Goal: Information Seeking & Learning: Learn about a topic

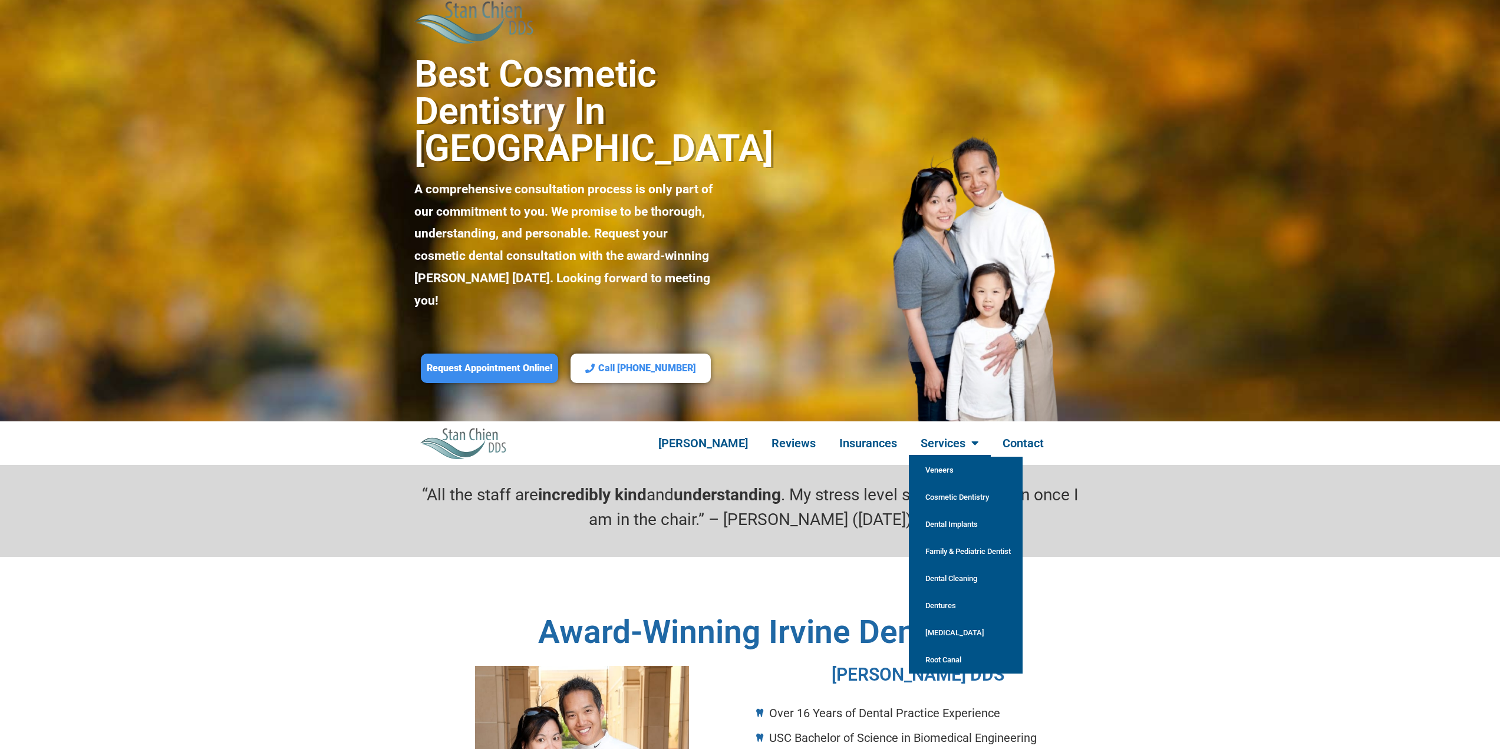
click at [922, 430] on link "Services" at bounding box center [950, 443] width 82 height 27
click at [930, 511] on link "Dental Implants" at bounding box center [966, 524] width 114 height 27
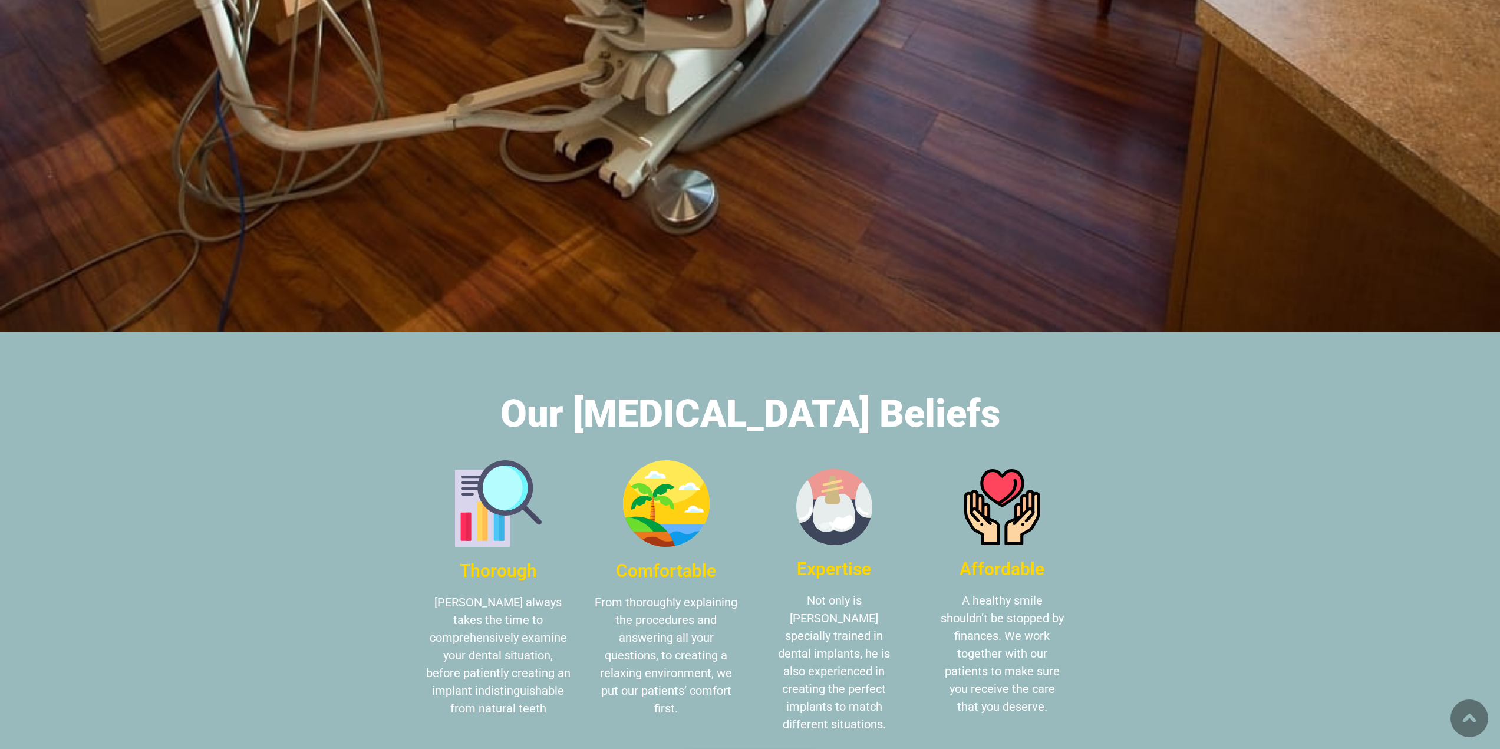
scroll to position [2475, 0]
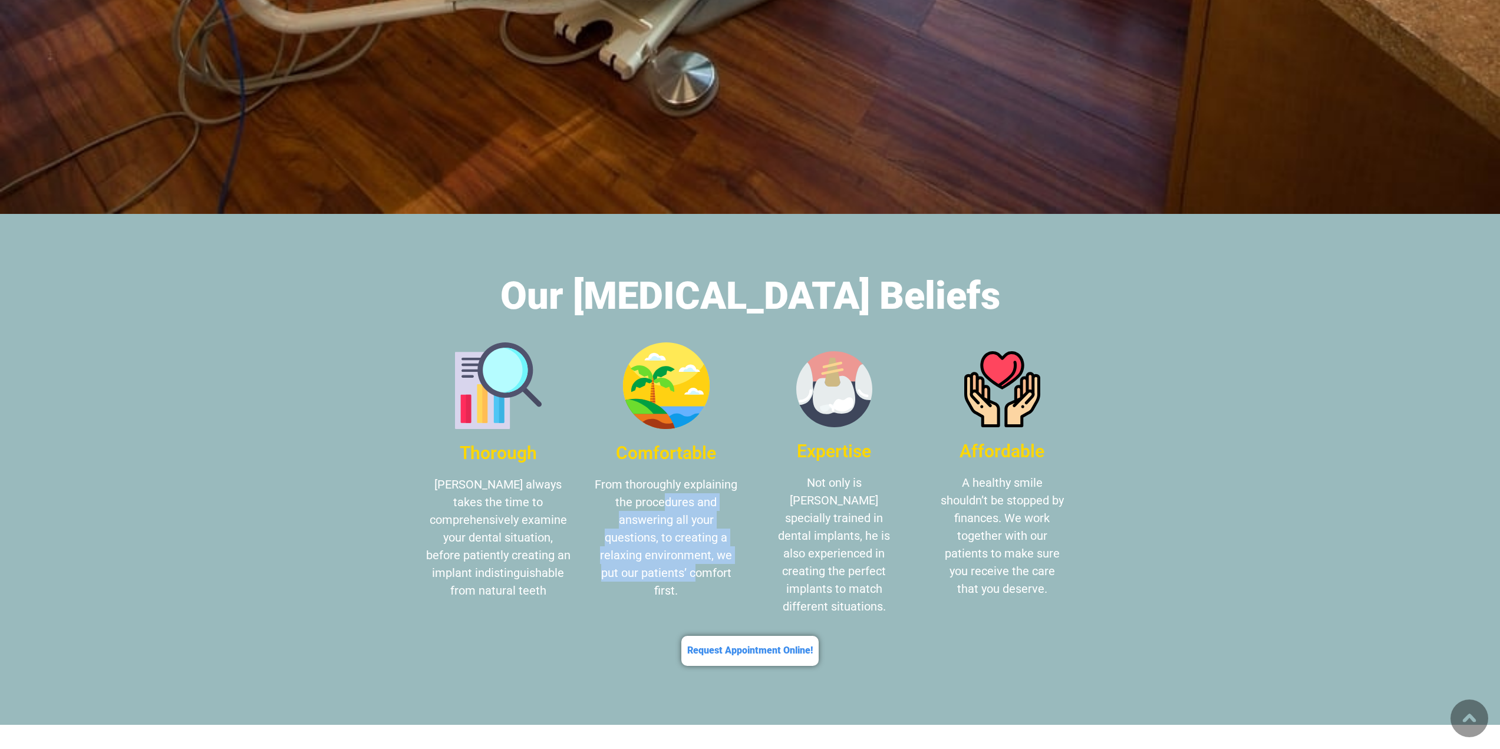
drag, startPoint x: 686, startPoint y: 503, endPoint x: 693, endPoint y: 537, distance: 34.9
click at [693, 537] on p "From thoroughly explaining the procedures and answering all your questions, to …" at bounding box center [666, 538] width 144 height 124
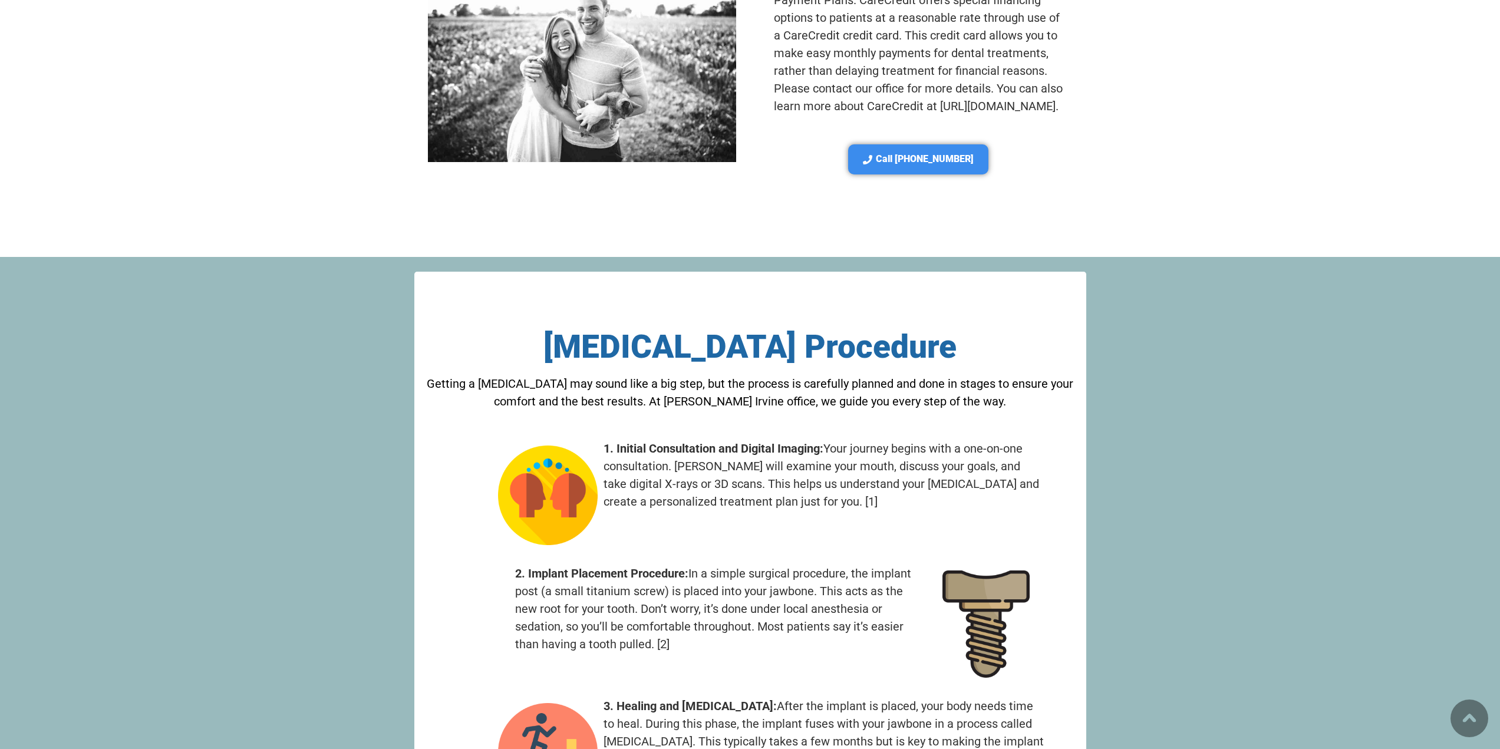
scroll to position [3771, 0]
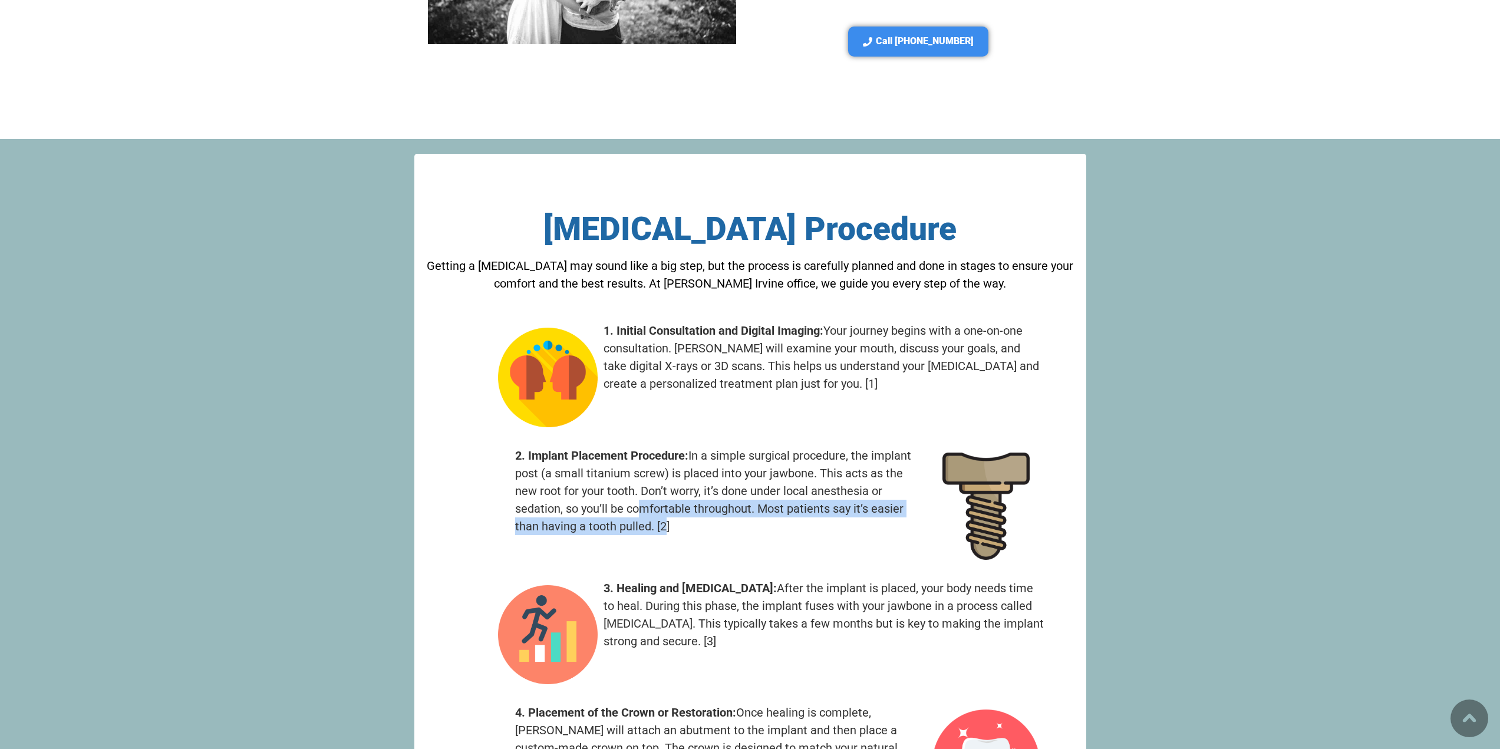
drag, startPoint x: 643, startPoint y: 442, endPoint x: 666, endPoint y: 461, distance: 29.7
click at [666, 461] on p "2. Implant Placement Procedure: In a simple surgical procedure, the implant pos…" at bounding box center [717, 491] width 405 height 88
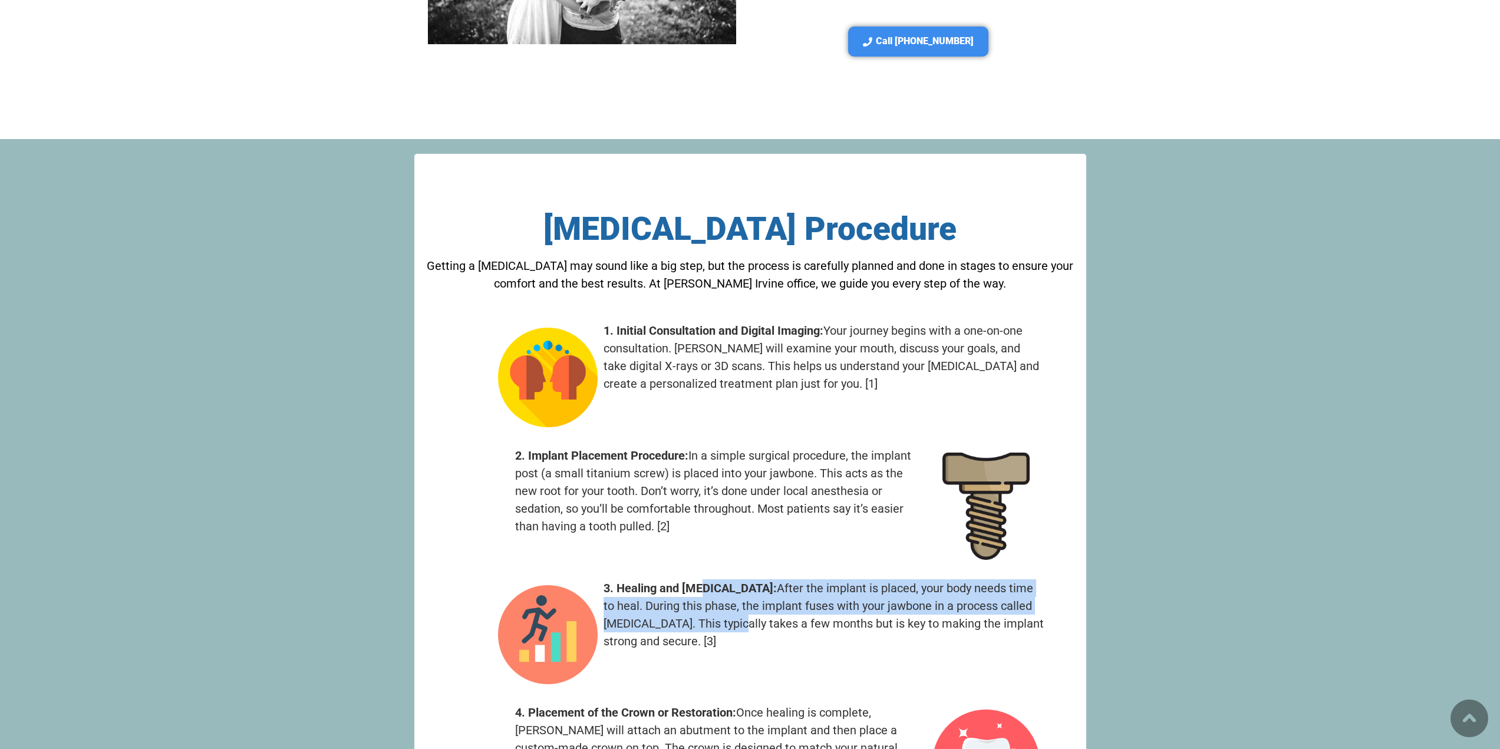
drag, startPoint x: 700, startPoint y: 517, endPoint x: 738, endPoint y: 546, distance: 47.6
click at [738, 579] on p "3. Healing and Osseointegration: After the implant is placed, your body needs t…" at bounding box center [824, 614] width 442 height 71
drag, startPoint x: 745, startPoint y: 534, endPoint x: 751, endPoint y: 549, distance: 15.3
click at [751, 579] on p "3. Healing and Osseointegration: After the implant is placed, your body needs t…" at bounding box center [824, 614] width 442 height 71
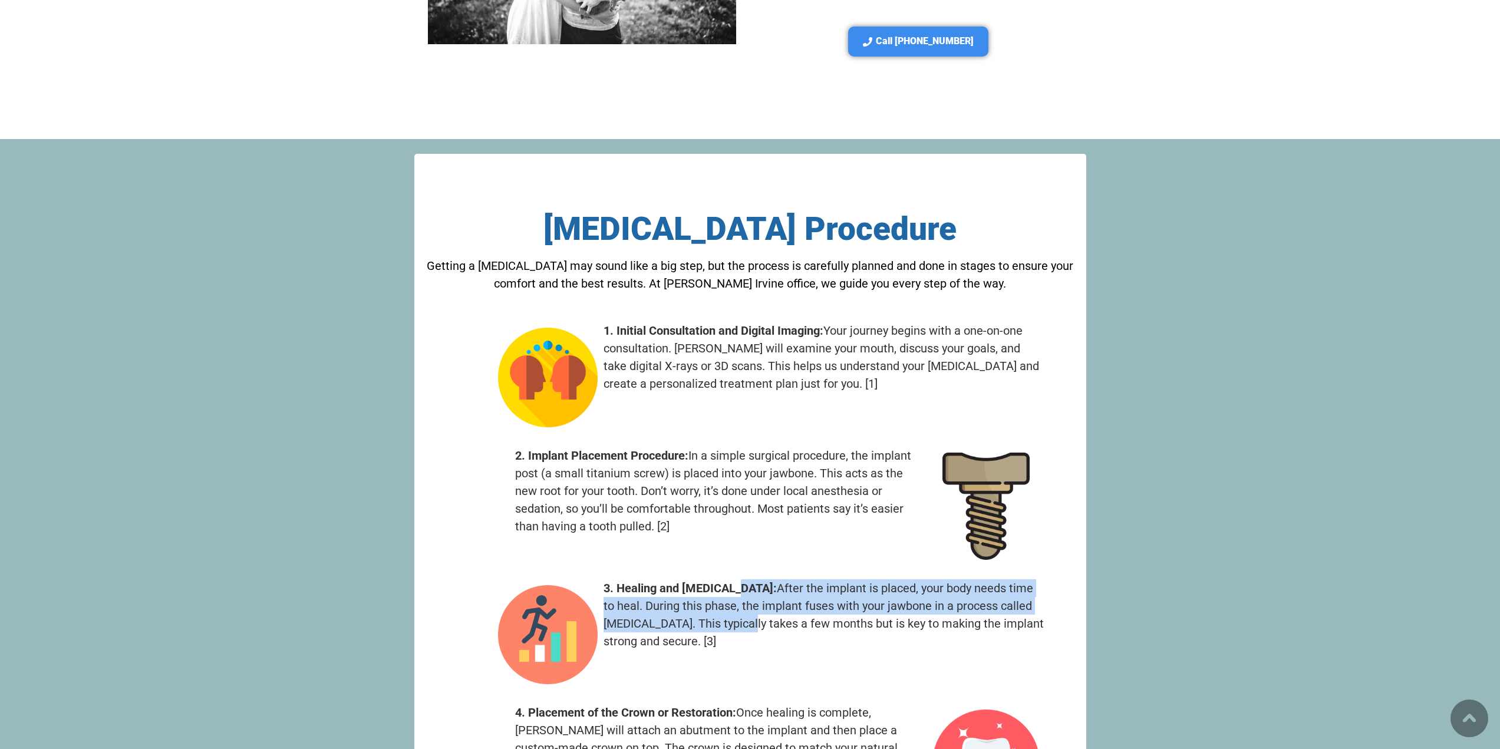
click at [751, 579] on p "3. Healing and Osseointegration: After the implant is placed, your body needs t…" at bounding box center [824, 614] width 442 height 71
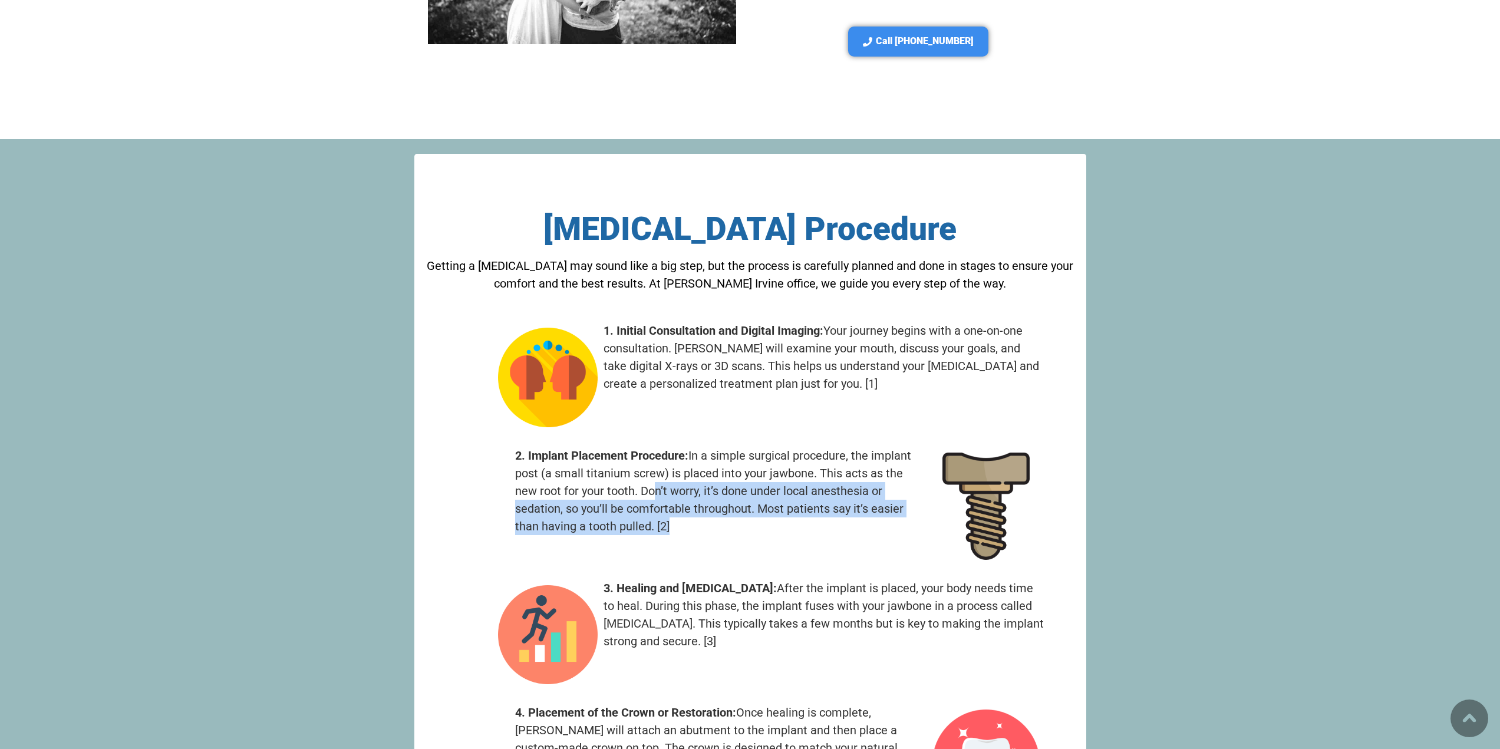
drag, startPoint x: 655, startPoint y: 415, endPoint x: 668, endPoint y: 458, distance: 44.4
click at [668, 458] on p "2. Implant Placement Procedure: In a simple surgical procedure, the implant pos…" at bounding box center [717, 491] width 405 height 88
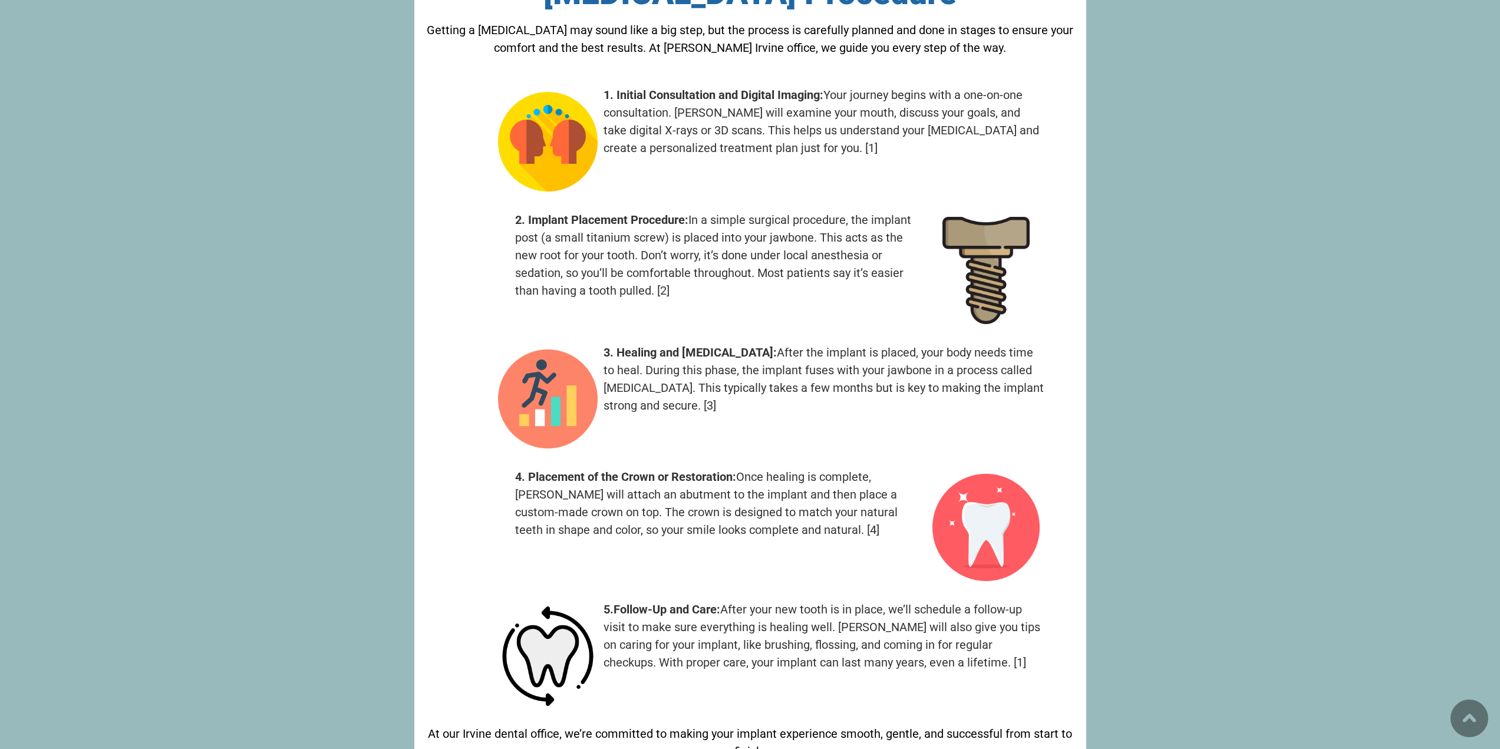
scroll to position [4125, 0]
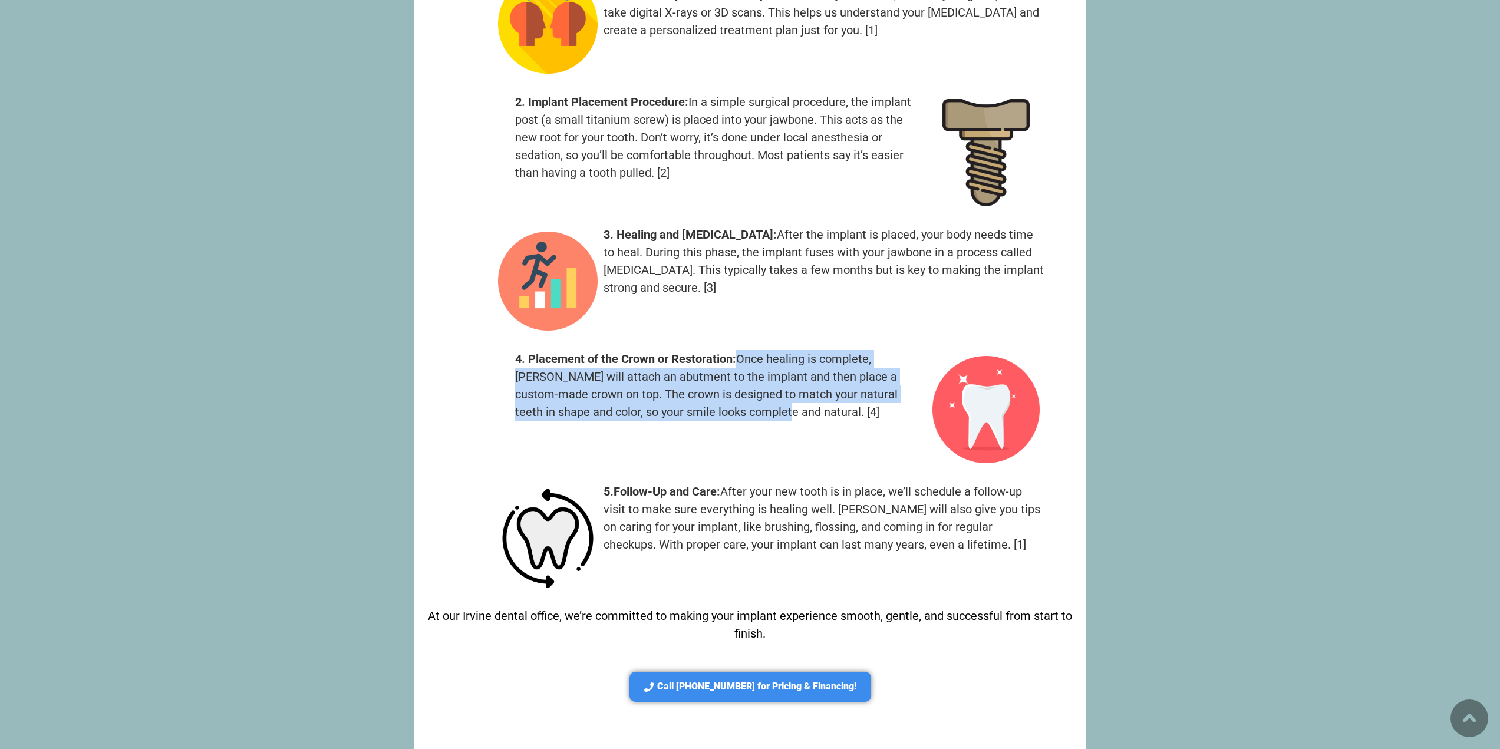
drag, startPoint x: 737, startPoint y: 294, endPoint x: 735, endPoint y: 335, distance: 40.7
click at [735, 350] on p "4. Placement of the Crown or Restoration: Once healing is complete, Dr. Chien w…" at bounding box center [717, 385] width 405 height 71
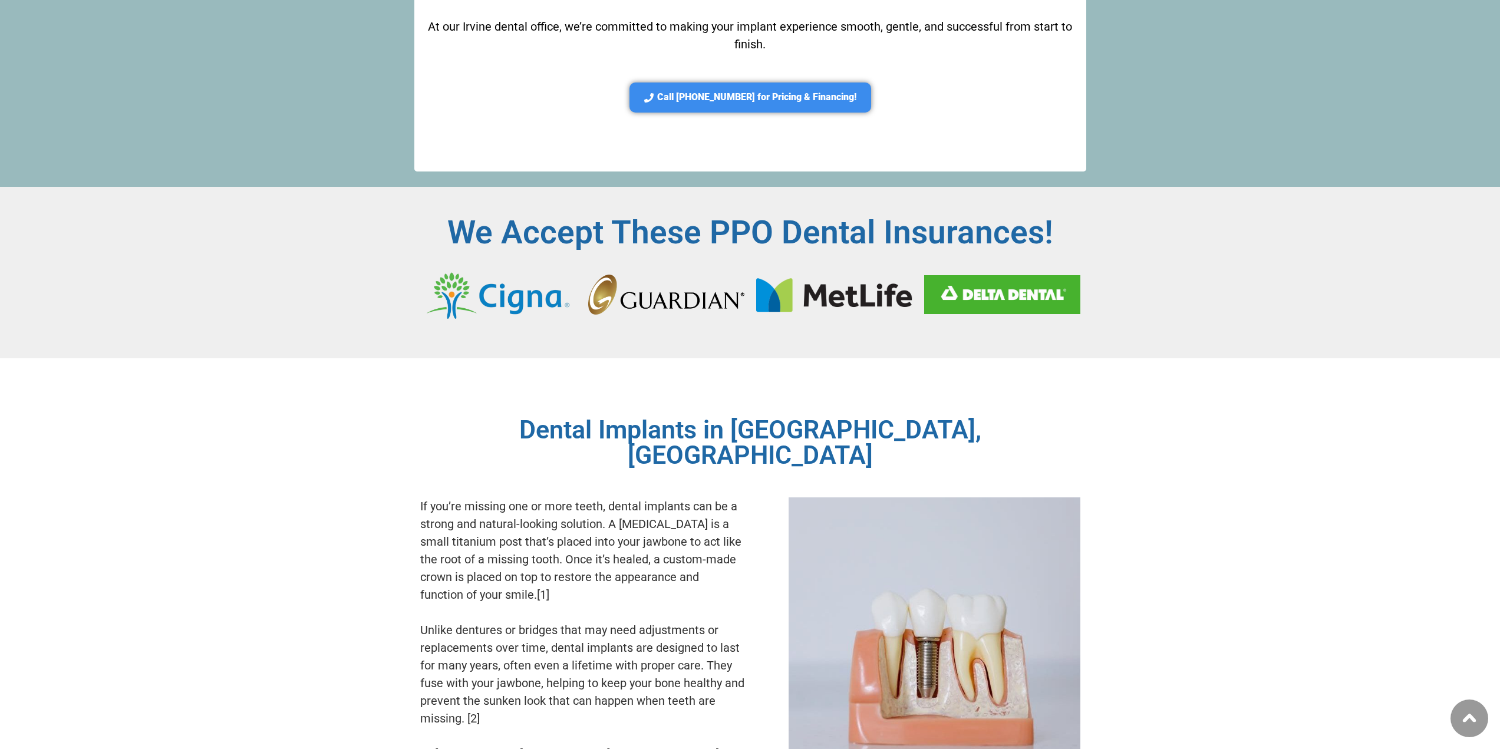
scroll to position [4832, 0]
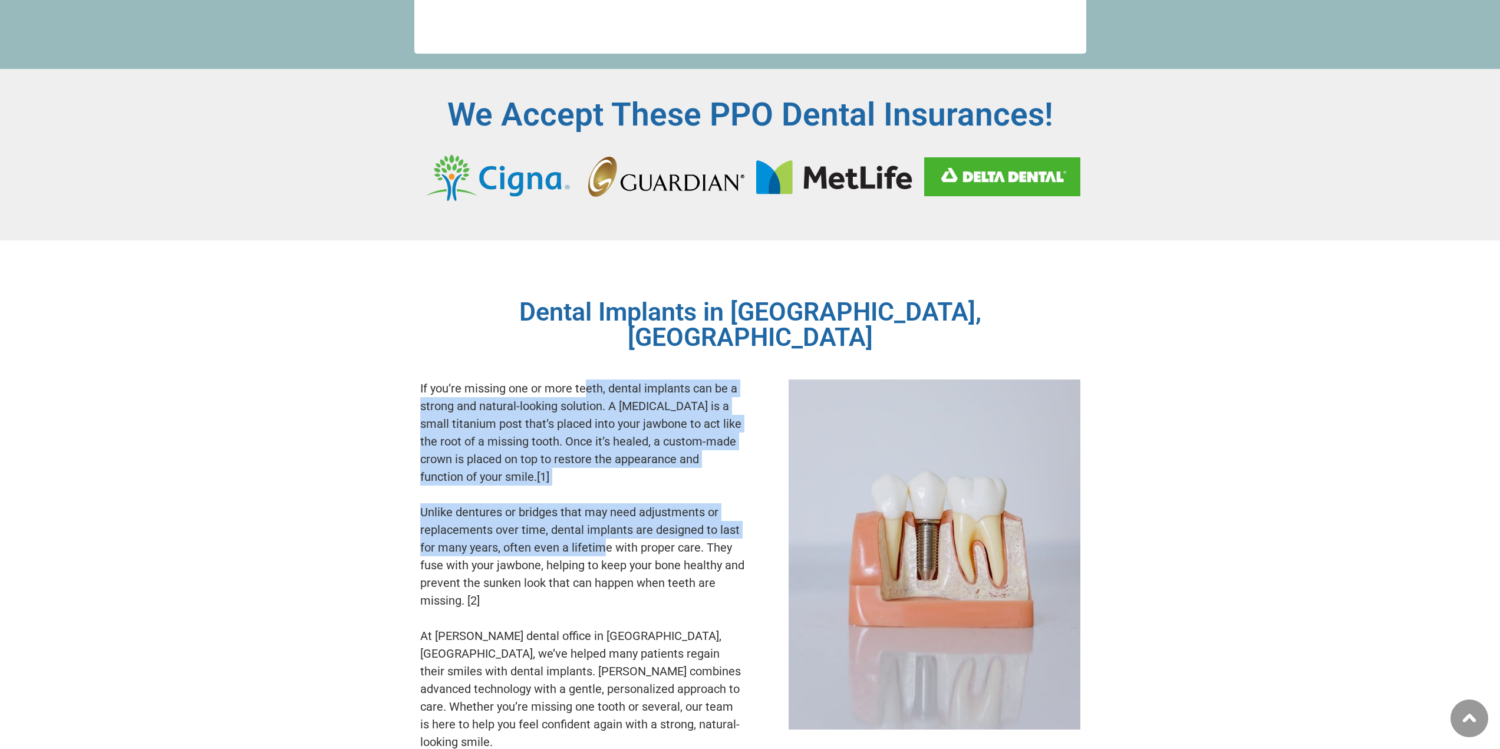
drag, startPoint x: 587, startPoint y: 302, endPoint x: 601, endPoint y: 450, distance: 149.1
click at [601, 451] on div "If you’re missing one or more teeth, dental implants can be a strong and natura…" at bounding box center [582, 564] width 324 height 371
click at [601, 505] on span "Unlike dentures or bridges that may need adjustments or replacements over time,…" at bounding box center [582, 556] width 324 height 103
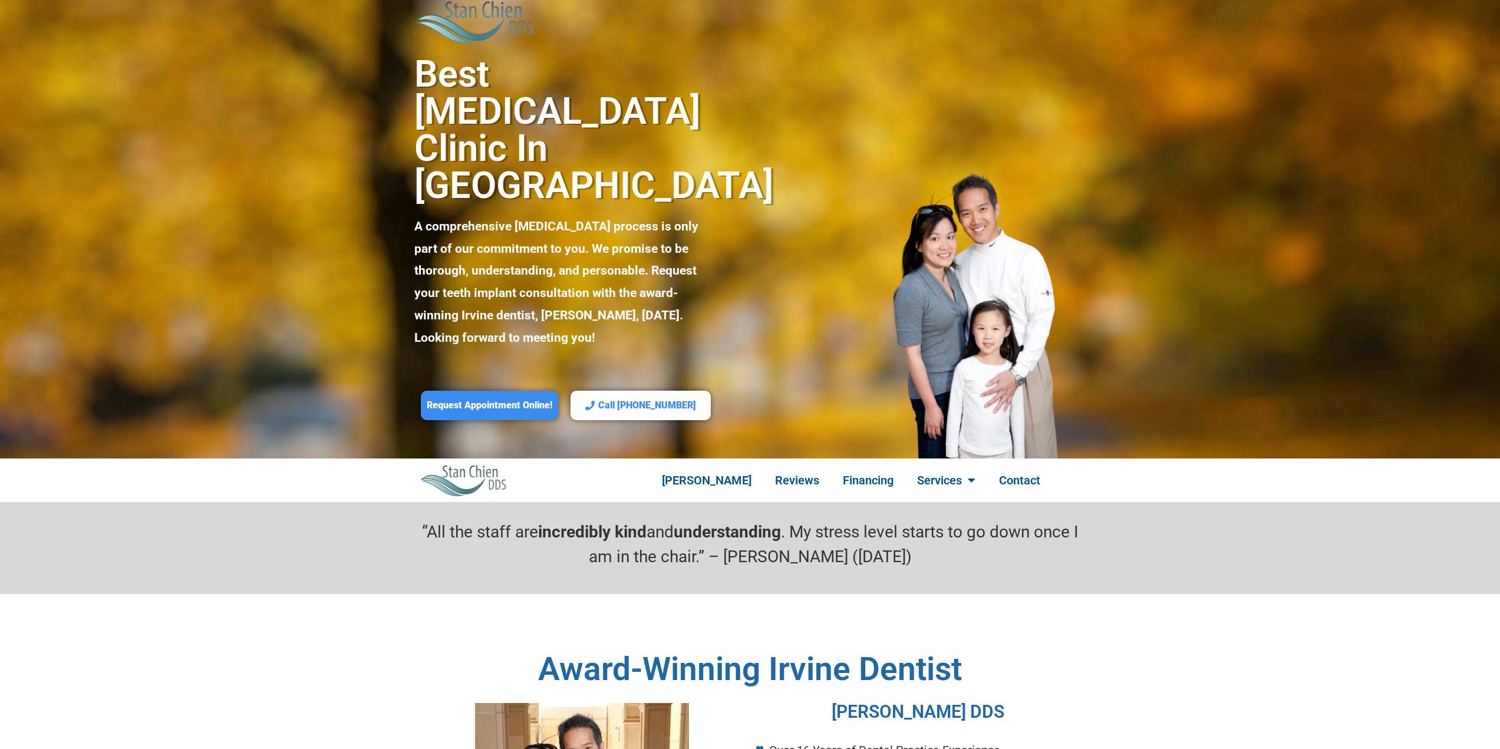
scroll to position [3836, 0]
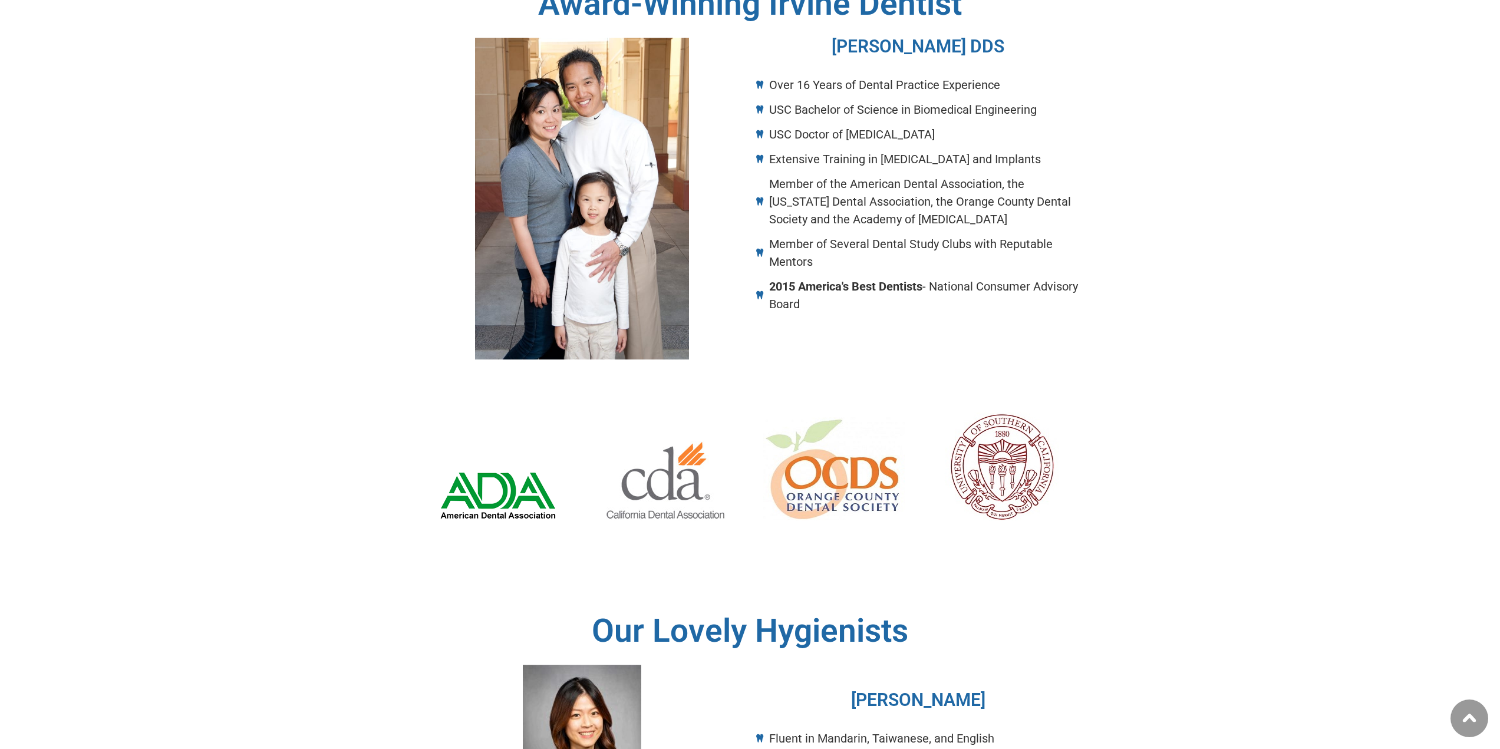
scroll to position [1296, 0]
